Goal: Find specific page/section: Find specific page/section

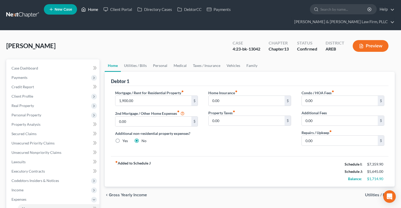
click at [88, 11] on link "Home" at bounding box center [90, 9] width 22 height 9
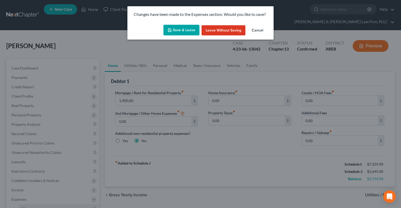
click at [188, 31] on button "Save & Leave" at bounding box center [181, 30] width 36 height 11
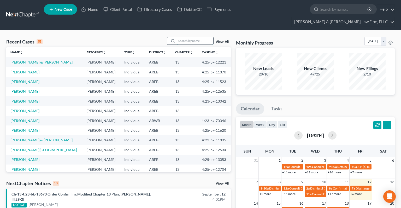
click at [192, 37] on input "search" at bounding box center [195, 41] width 37 height 8
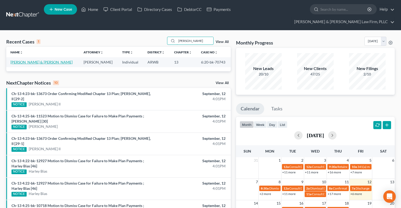
type input "lowrey"
click at [43, 60] on link "Lowrey, Matthew & Kristina" at bounding box center [41, 62] width 62 height 4
select select "1"
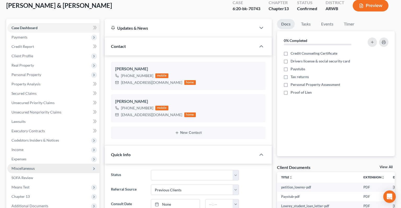
scroll to position [82, 0]
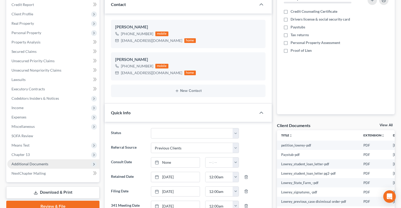
click at [40, 158] on span "Additional Documents" at bounding box center [29, 164] width 37 height 4
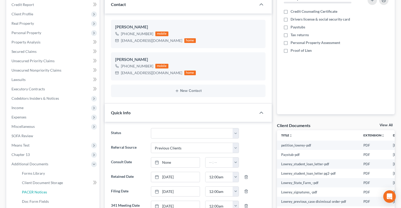
drag, startPoint x: 48, startPoint y: 183, endPoint x: 223, endPoint y: 117, distance: 187.0
click at [49, 158] on link "PACER Notices" at bounding box center [59, 192] width 82 height 9
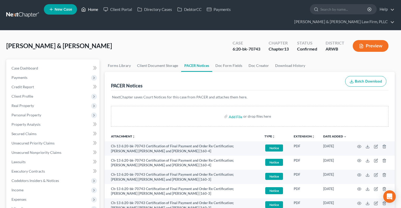
click at [94, 13] on link "Home" at bounding box center [90, 9] width 22 height 9
